Goal: Information Seeking & Learning: Stay updated

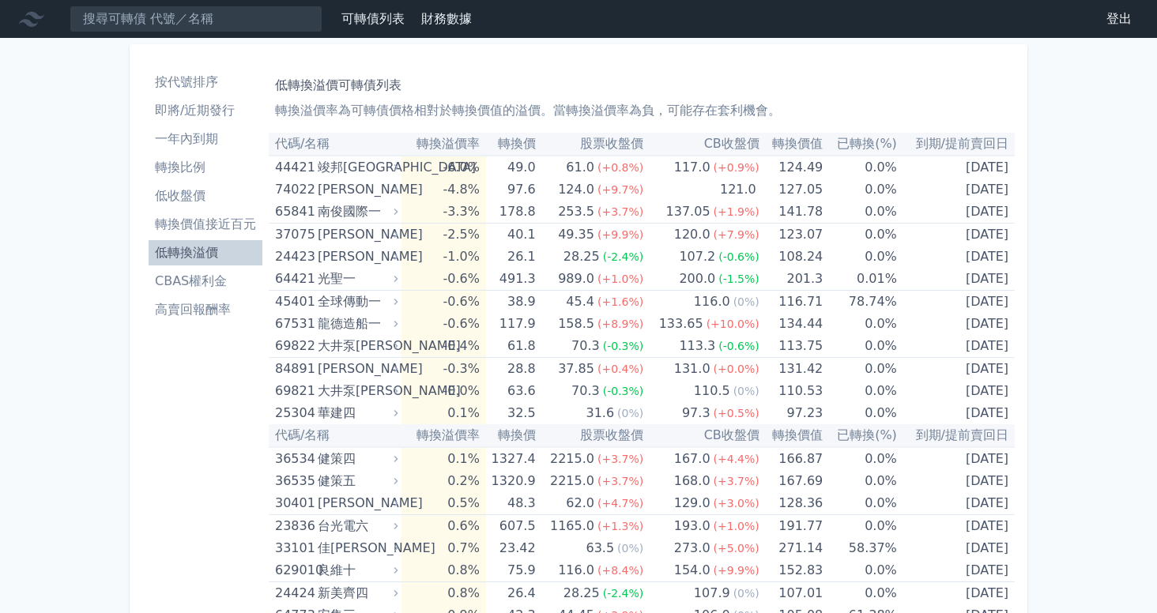
click at [165, 201] on li "低收盤價" at bounding box center [206, 196] width 114 height 19
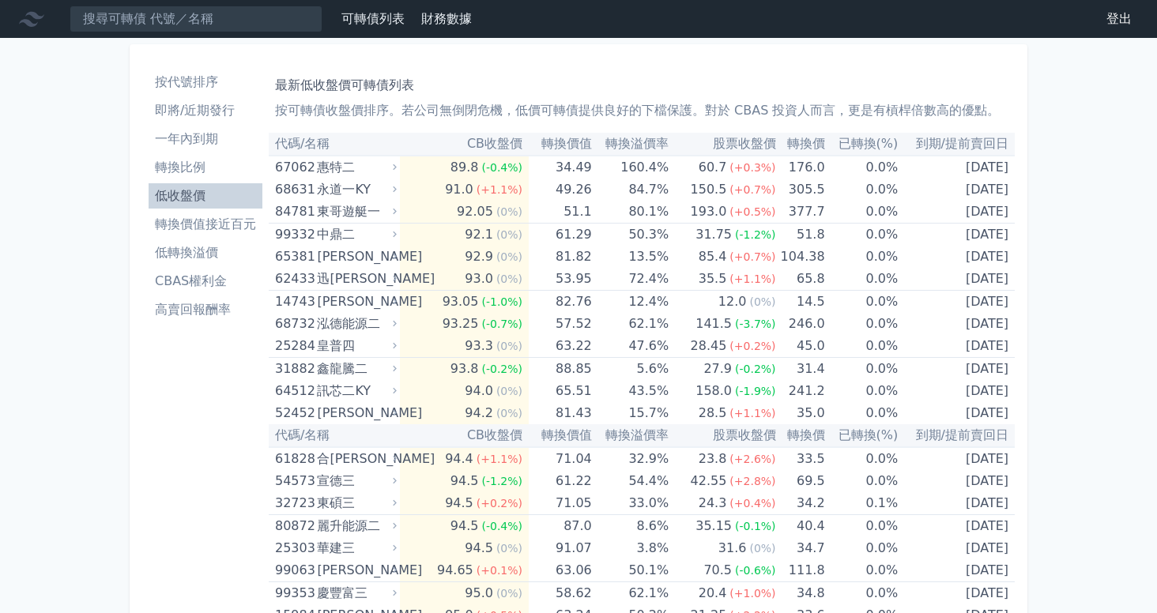
click at [202, 255] on li "低轉換溢價" at bounding box center [206, 252] width 114 height 19
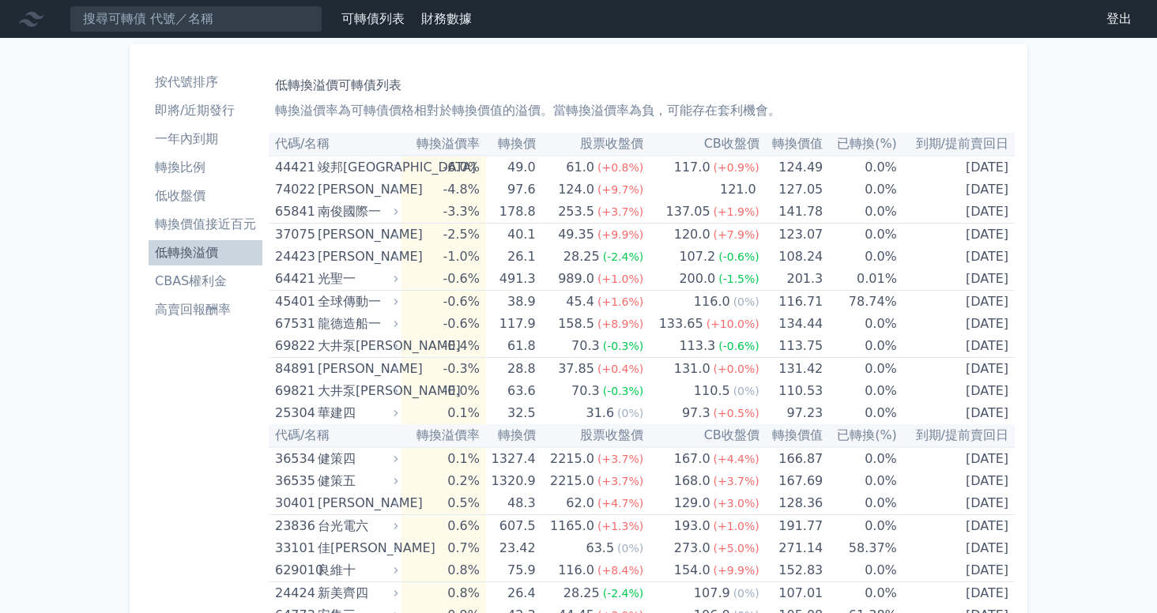
click at [898, 89] on h1 "低轉換溢價可轉債列表" at bounding box center [641, 85] width 733 height 19
